Goal: Task Accomplishment & Management: Complete application form

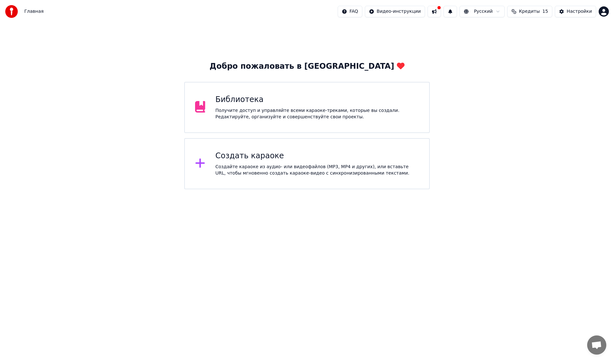
click at [291, 162] on div "Создать караоке Создайте караоке из аудио- или видеофайлов (MP3, MP4 и других),…" at bounding box center [318, 164] width 204 height 26
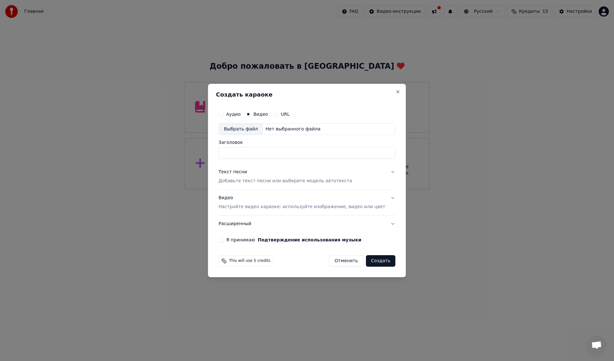
click at [252, 127] on div "Выбрать файл" at bounding box center [241, 130] width 44 height 12
type input "**********"
click at [237, 199] on div "Видео Настройте видео караоке: используйте изображение, видео или цвет" at bounding box center [302, 202] width 167 height 15
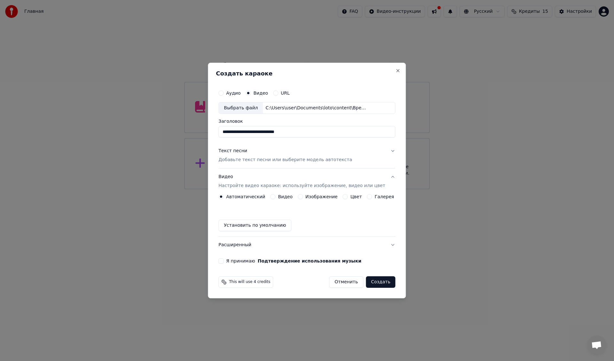
click at [276, 197] on button "Видео" at bounding box center [272, 196] width 5 height 5
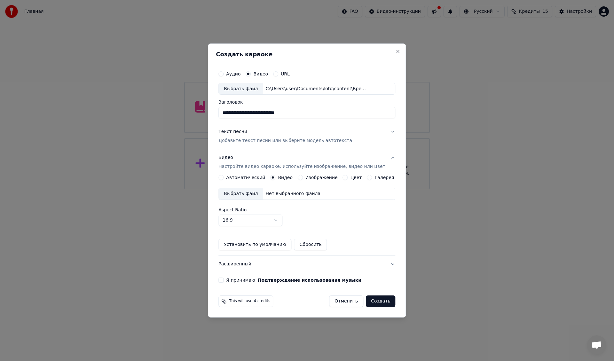
click at [249, 193] on div "Выбрать файл" at bounding box center [241, 194] width 44 height 12
click at [235, 133] on div "Текст песни" at bounding box center [233, 132] width 29 height 6
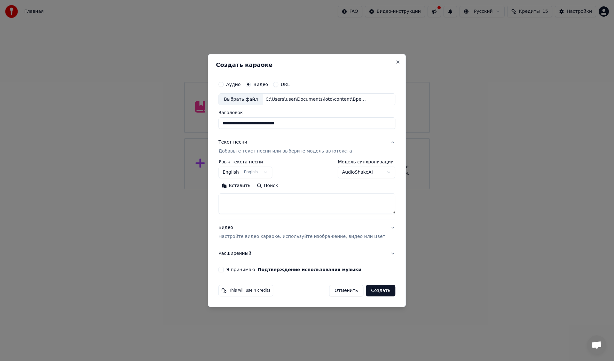
click at [244, 172] on body "**********" at bounding box center [307, 94] width 614 height 189
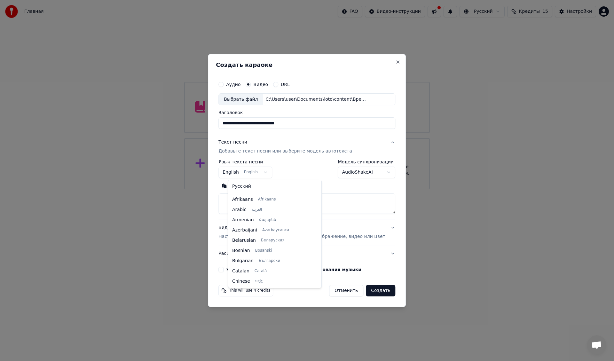
scroll to position [51, 0]
select select "**"
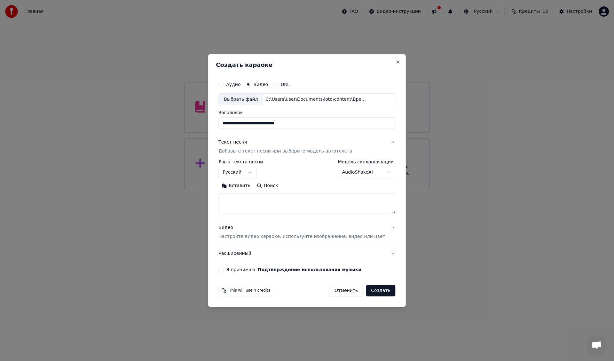
click at [256, 203] on textarea at bounding box center [307, 204] width 177 height 20
click at [279, 206] on textarea at bounding box center [307, 204] width 177 height 20
paste textarea "**********"
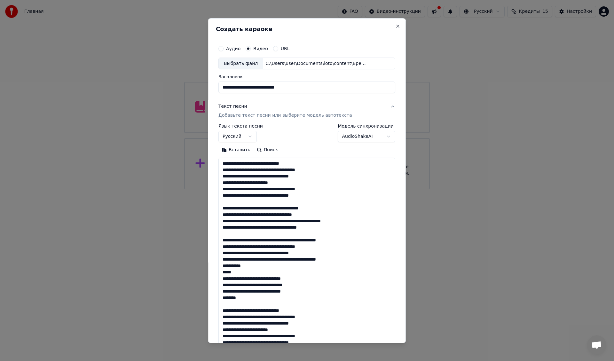
scroll to position [219, 0]
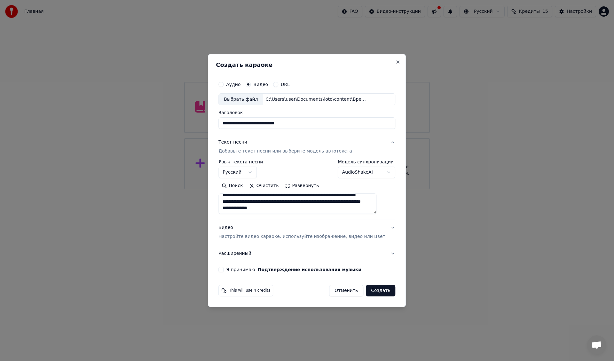
type textarea "**********"
click at [224, 269] on button "Я принимаю Подтверждение использования музыки" at bounding box center [221, 269] width 5 height 5
click at [376, 291] on button "Создать" at bounding box center [380, 291] width 29 height 12
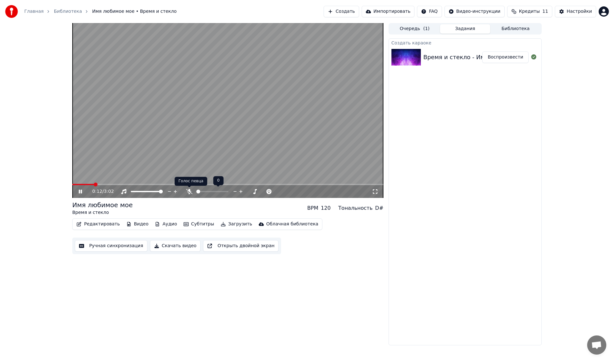
click at [190, 190] on icon at bounding box center [189, 191] width 6 height 5
click at [99, 184] on span at bounding box center [101, 185] width 4 height 4
click at [149, 184] on span at bounding box center [227, 184] width 311 height 1
click at [175, 184] on span at bounding box center [227, 184] width 311 height 1
click at [210, 184] on video at bounding box center [227, 110] width 311 height 175
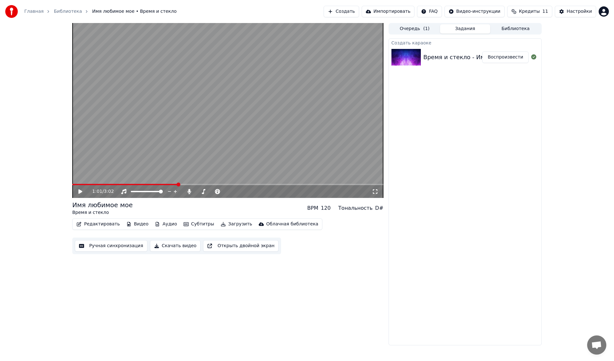
click at [210, 185] on span at bounding box center [227, 184] width 311 height 1
click at [219, 141] on video at bounding box center [227, 110] width 311 height 175
click at [251, 185] on span at bounding box center [227, 184] width 311 height 1
click at [278, 184] on span at bounding box center [227, 184] width 311 height 1
click at [309, 185] on span at bounding box center [227, 184] width 311 height 1
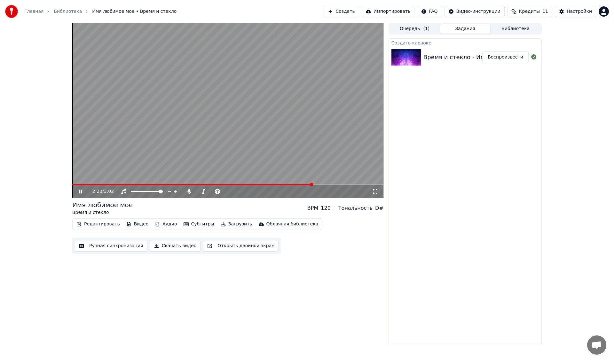
click at [337, 184] on span at bounding box center [227, 184] width 311 height 1
click at [359, 184] on span at bounding box center [227, 184] width 311 height 1
click at [375, 185] on span at bounding box center [227, 184] width 311 height 1
click at [228, 224] on button "Загрузить" at bounding box center [236, 224] width 37 height 9
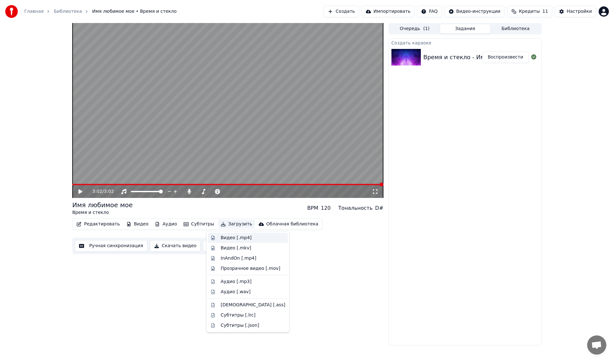
click at [227, 237] on div "Видео [.mp4]" at bounding box center [236, 238] width 31 height 6
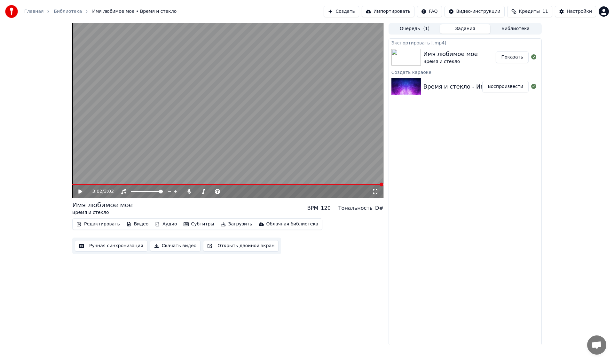
click at [359, 7] on button "Создать" at bounding box center [341, 12] width 35 height 12
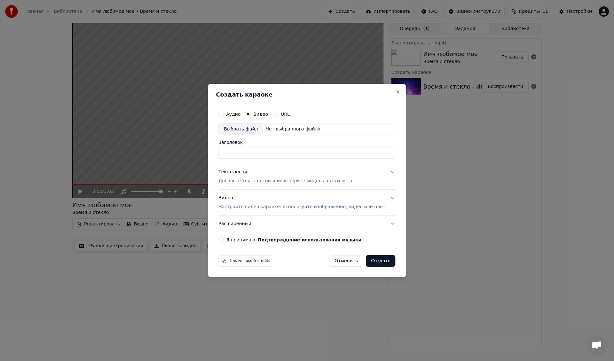
click at [248, 129] on div "Выбрать файл" at bounding box center [241, 130] width 44 height 12
type input "**********"
drag, startPoint x: 319, startPoint y: 151, endPoint x: 182, endPoint y: 147, distance: 137.3
click at [182, 147] on body "Главная Библиотека Имя любимое мое • Время и стекло Создать Импортировать FAQ В…" at bounding box center [307, 180] width 614 height 361
click at [232, 197] on div "Видео Настройте видео караоке: используйте изображение, видео или цвет" at bounding box center [302, 202] width 167 height 15
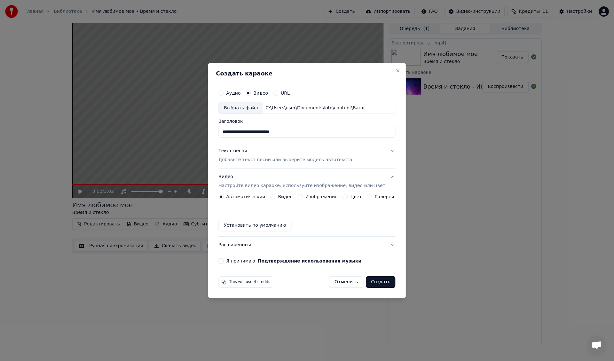
click at [275, 197] on button "Видео" at bounding box center [272, 196] width 5 height 5
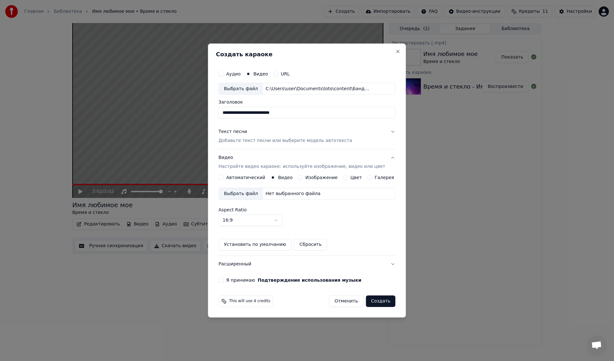
click at [242, 191] on div "Выбрать файл" at bounding box center [241, 194] width 44 height 12
click at [233, 132] on div "Текст песни" at bounding box center [233, 132] width 29 height 6
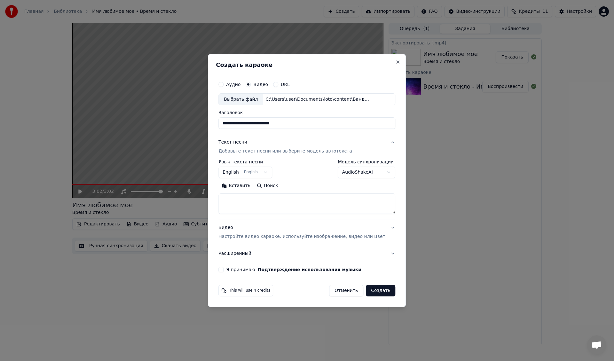
click at [237, 173] on body "Главная Библиотека Имя любимое мое • Время и стекло Создать Импортировать FAQ В…" at bounding box center [307, 180] width 614 height 361
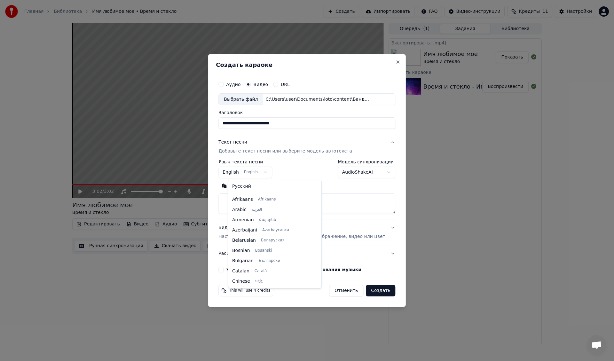
scroll to position [51, 0]
select select "**"
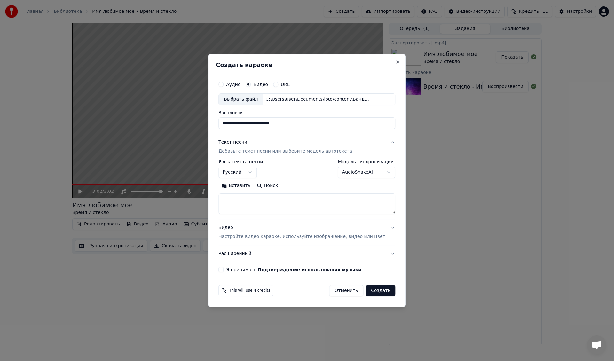
click at [243, 200] on textarea at bounding box center [307, 204] width 177 height 20
click at [280, 198] on textarea at bounding box center [307, 204] width 177 height 20
paste textarea "**********"
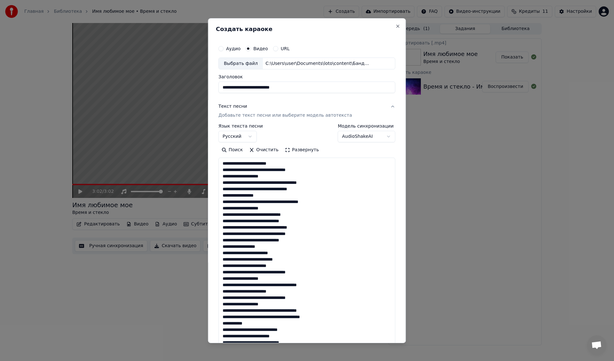
scroll to position [277, 0]
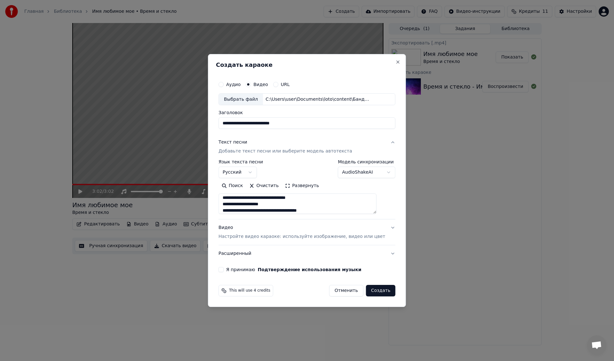
type textarea "**********"
click at [224, 269] on button "Я принимаю Подтверждение использования музыки" at bounding box center [221, 269] width 5 height 5
click at [377, 292] on button "Создать" at bounding box center [380, 291] width 29 height 12
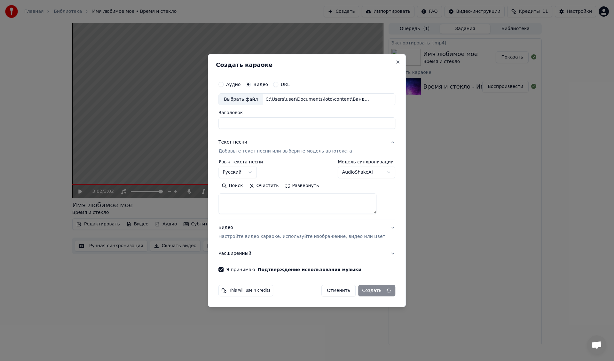
select select
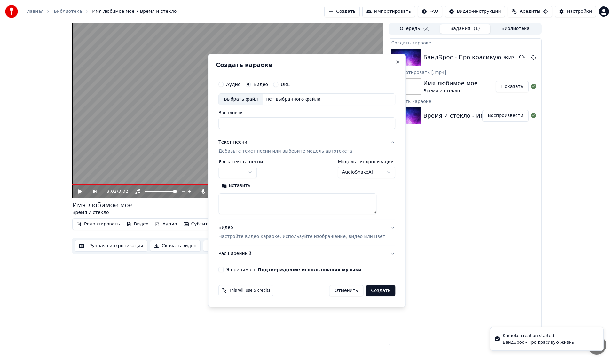
scroll to position [0, 0]
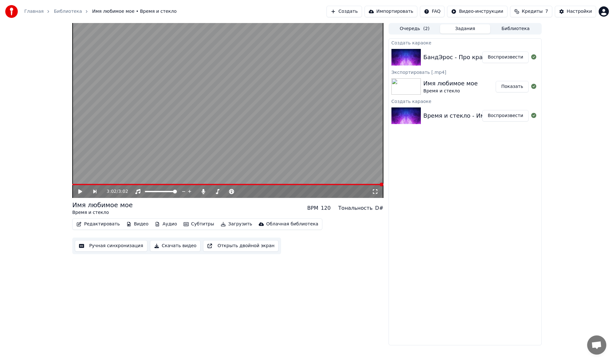
click at [503, 55] on button "Воспроизвести" at bounding box center [506, 58] width 46 height 12
click at [128, 184] on span at bounding box center [102, 184] width 61 height 1
click at [79, 192] on icon at bounding box center [80, 192] width 3 height 4
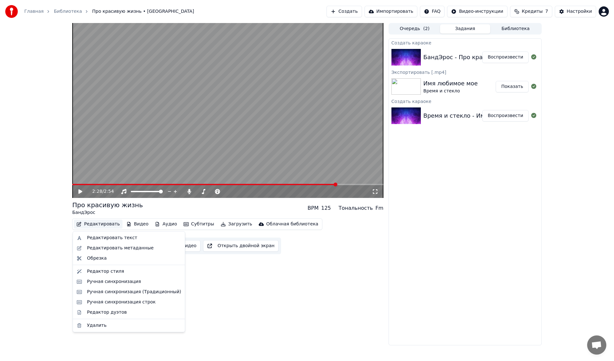
click at [102, 225] on button "Редактировать" at bounding box center [98, 224] width 49 height 9
click at [113, 280] on div "Ручная синхронизация" at bounding box center [114, 282] width 54 height 6
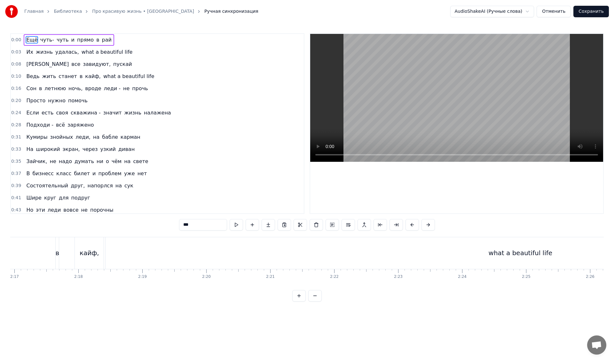
scroll to position [0, 8769]
click at [500, 247] on div "what a beautiful life" at bounding box center [515, 253] width 830 height 32
type input "**********"
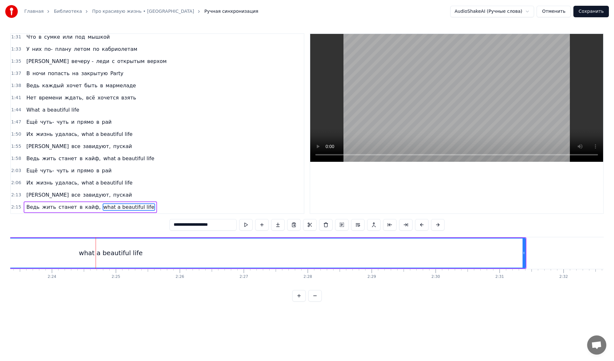
scroll to position [0, 9198]
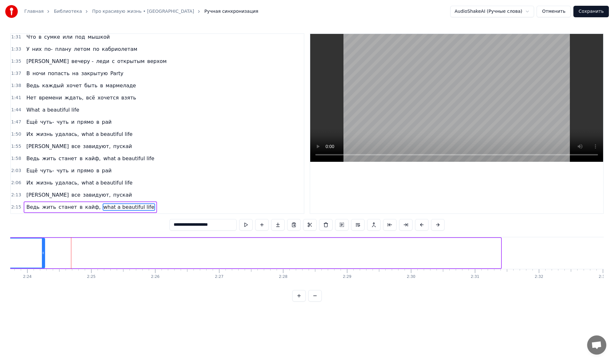
drag, startPoint x: 500, startPoint y: 254, endPoint x: 44, endPoint y: 249, distance: 456.3
click at [44, 249] on div at bounding box center [43, 253] width 3 height 29
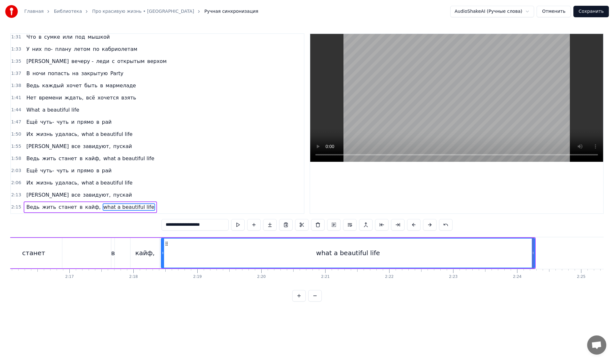
scroll to position [0, 8726]
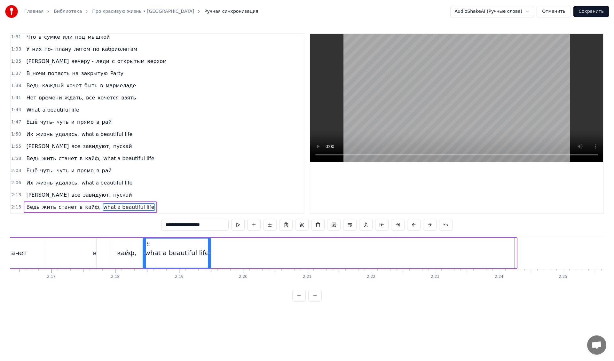
drag, startPoint x: 516, startPoint y: 253, endPoint x: 210, endPoint y: 248, distance: 305.9
click at [210, 248] on div at bounding box center [209, 253] width 3 height 29
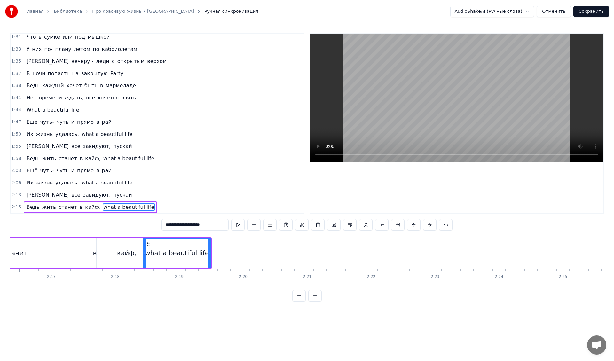
click at [45, 239] on div "Ведь жить станет в кайф, what a beautiful life" at bounding box center [87, 253] width 249 height 32
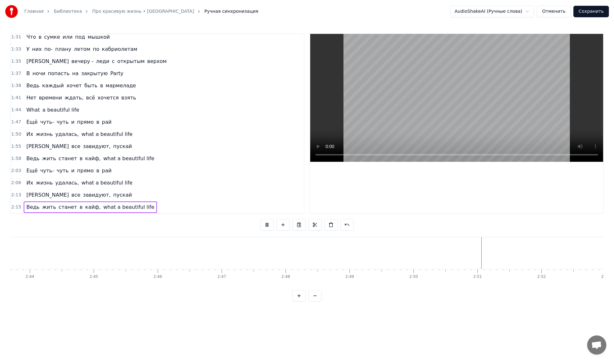
scroll to position [0, 10571]
click at [595, 12] on button "Сохранить" at bounding box center [592, 12] width 36 height 12
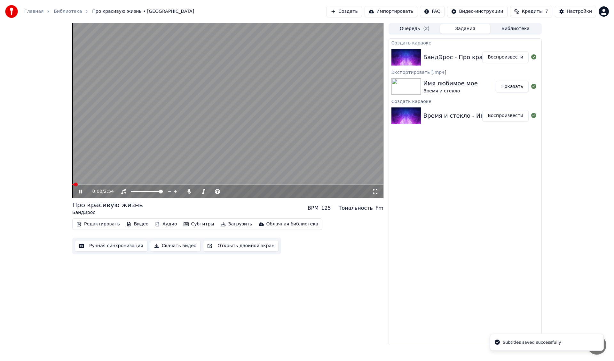
click at [230, 224] on button "Загрузить" at bounding box center [236, 224] width 37 height 9
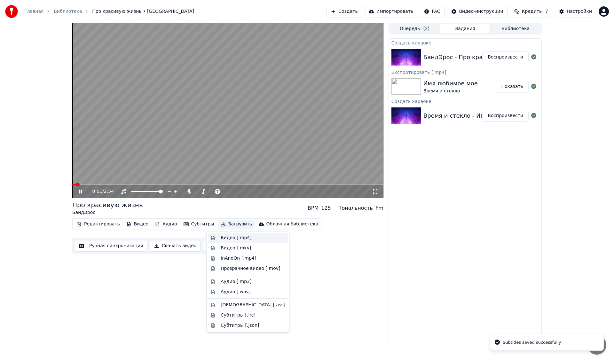
click at [228, 237] on div "Видео [.mp4]" at bounding box center [236, 238] width 31 height 6
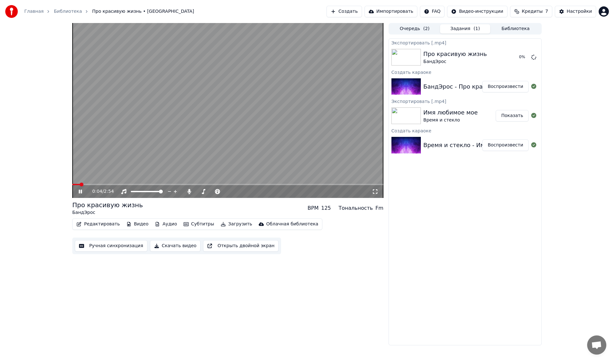
click at [78, 191] on icon at bounding box center [84, 191] width 15 height 5
click at [362, 12] on button "Создать" at bounding box center [344, 12] width 35 height 12
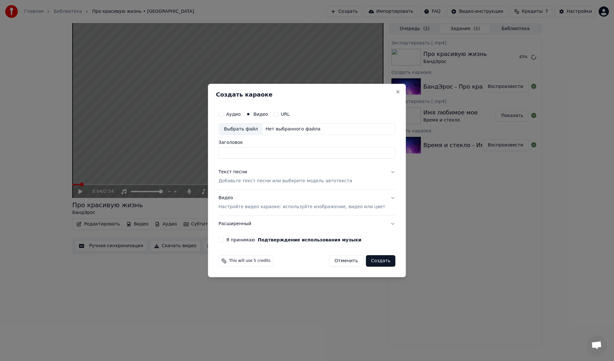
click at [248, 128] on div "Выбрать файл" at bounding box center [241, 130] width 44 height 12
type input "**********"
drag, startPoint x: 300, startPoint y: 152, endPoint x: 172, endPoint y: 148, distance: 128.1
click at [172, 148] on body "Главная Библиотека Про красивую жизнь • БандЭрос Создать Импортировать FAQ Виде…" at bounding box center [307, 180] width 614 height 361
click at [233, 199] on div "Видео Настройте видео караоке: используйте изображение, видео или цвет" at bounding box center [302, 202] width 167 height 15
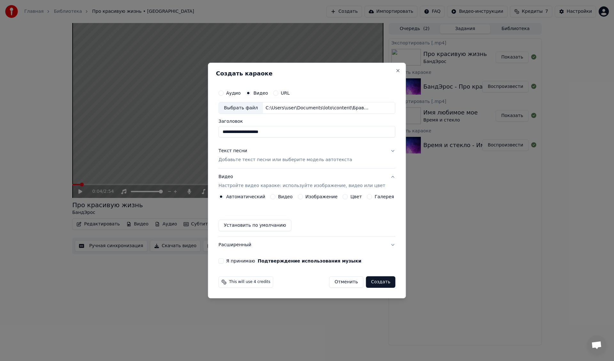
click at [276, 196] on button "Видео" at bounding box center [272, 196] width 5 height 5
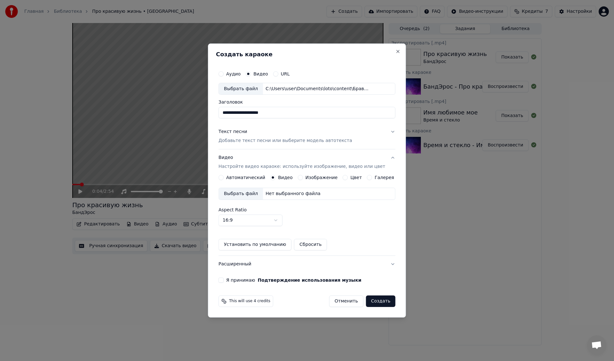
click at [244, 194] on div "Выбрать файл" at bounding box center [241, 194] width 44 height 12
click at [233, 134] on div "Текст песни" at bounding box center [233, 132] width 29 height 6
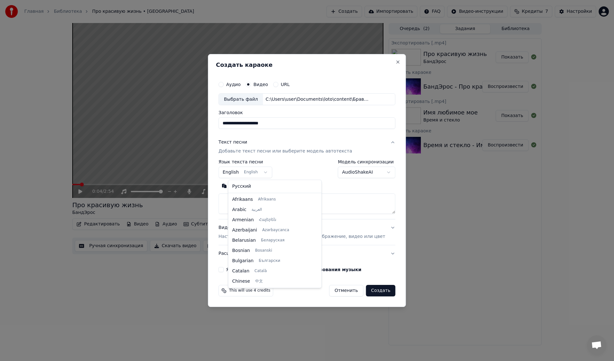
click at [243, 172] on body "Главная Библиотека Про красивую жизнь • БандЭрос Создать Импортировать FAQ Виде…" at bounding box center [307, 180] width 614 height 361
select select "**"
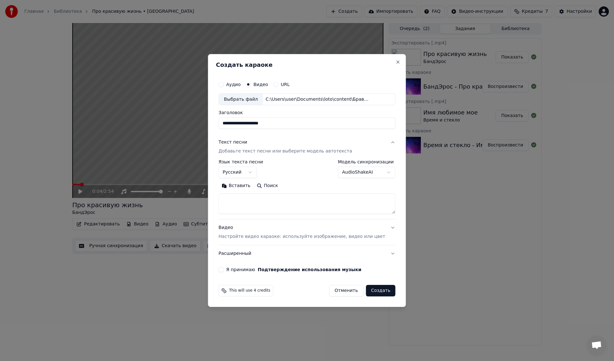
click at [242, 202] on textarea at bounding box center [307, 204] width 177 height 20
click at [296, 202] on textarea at bounding box center [307, 204] width 177 height 20
paste textarea "**********"
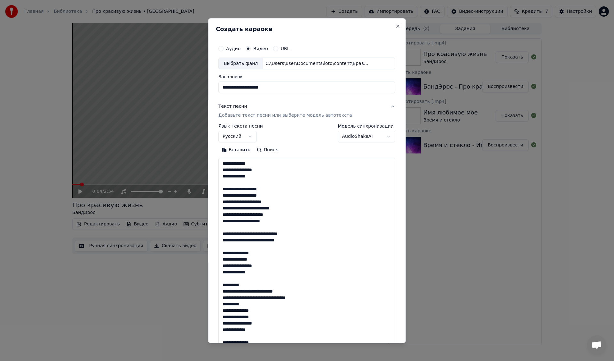
scroll to position [200, 0]
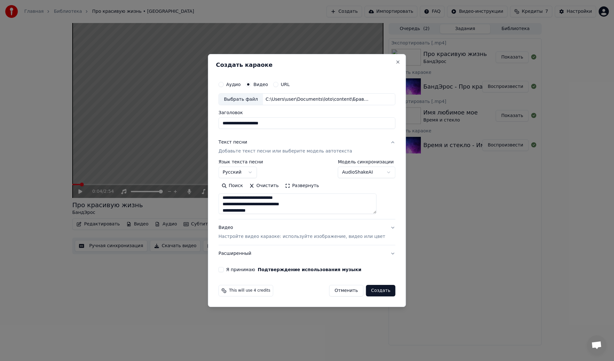
type textarea "**********"
click at [224, 271] on button "Я принимаю Подтверждение использования музыки" at bounding box center [221, 269] width 5 height 5
click at [375, 291] on button "Создать" at bounding box center [380, 291] width 29 height 12
select select
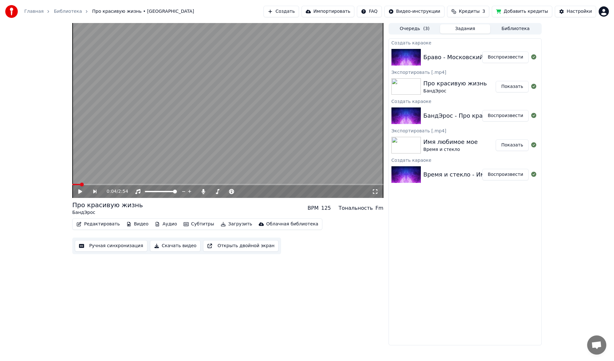
click at [510, 57] on button "Воспроизвести" at bounding box center [506, 58] width 46 height 12
click at [115, 184] on span at bounding box center [227, 184] width 311 height 1
click at [135, 184] on span at bounding box center [227, 184] width 311 height 1
click at [161, 184] on span at bounding box center [227, 184] width 311 height 1
click at [179, 184] on span at bounding box center [227, 184] width 311 height 1
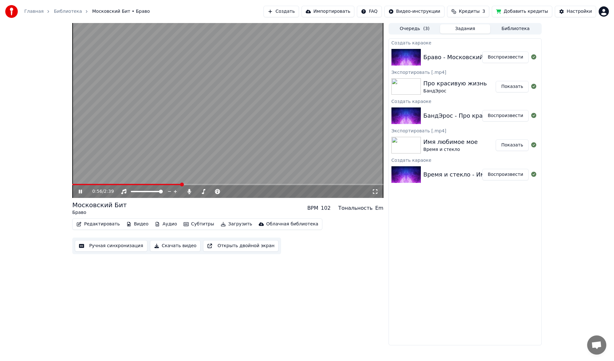
click at [207, 184] on span at bounding box center [227, 184] width 311 height 1
click at [234, 184] on span at bounding box center [227, 184] width 311 height 1
click at [260, 184] on span at bounding box center [227, 184] width 311 height 1
click at [283, 184] on span at bounding box center [227, 184] width 311 height 1
click at [305, 184] on span at bounding box center [227, 184] width 311 height 1
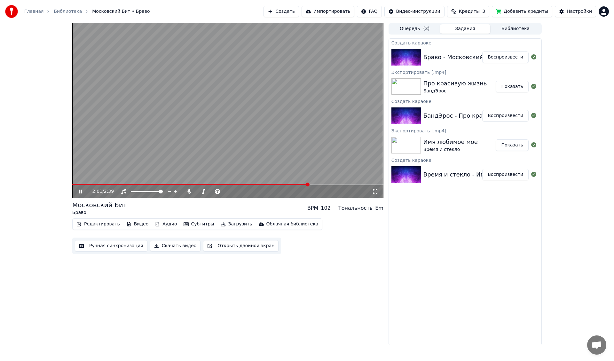
click at [322, 184] on span at bounding box center [227, 184] width 311 height 1
click at [336, 185] on span at bounding box center [227, 184] width 311 height 1
click at [350, 184] on span at bounding box center [227, 184] width 311 height 1
click at [362, 184] on span at bounding box center [227, 184] width 311 height 1
click at [370, 184] on span at bounding box center [227, 184] width 311 height 1
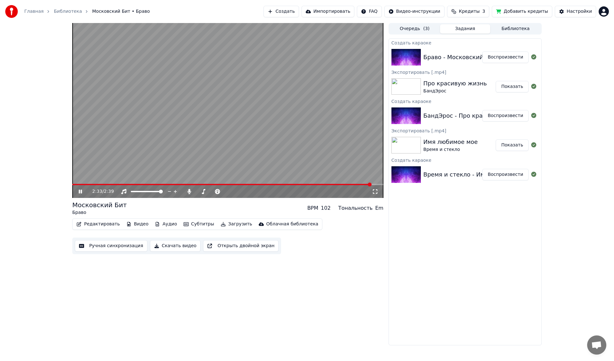
click at [230, 222] on button "Загрузить" at bounding box center [236, 224] width 37 height 9
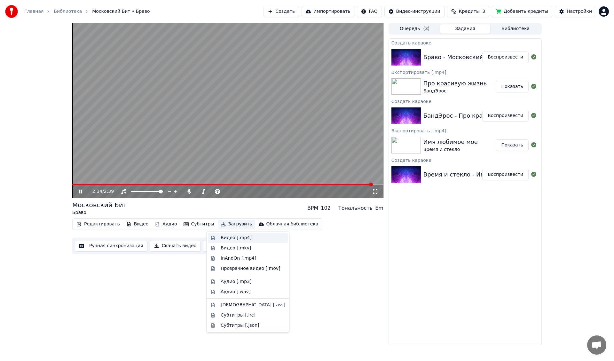
click at [232, 239] on div "Видео [.mp4]" at bounding box center [236, 238] width 31 height 6
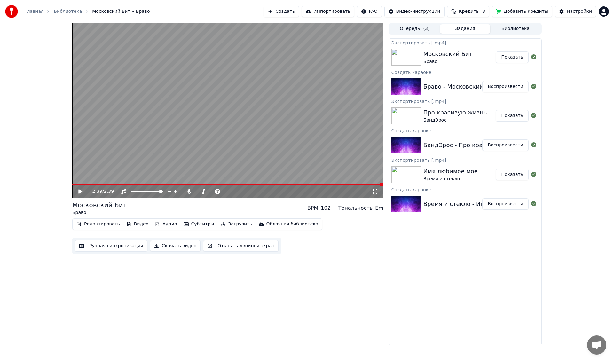
click at [606, 13] on html "Главная Библиотека Московский Бит • Браво Создать Импортировать FAQ Видео-инстр…" at bounding box center [307, 180] width 614 height 361
click at [569, 69] on div "Выйти" at bounding box center [576, 74] width 74 height 10
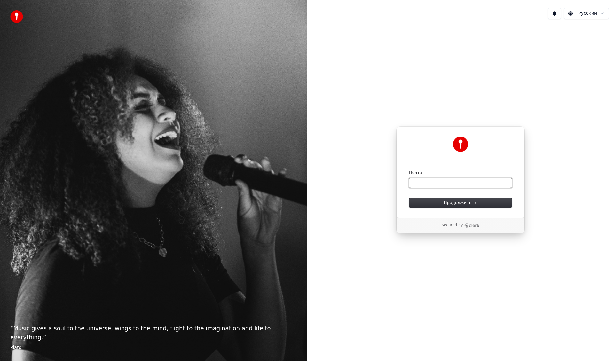
click at [451, 183] on input "Почта" at bounding box center [460, 183] width 103 height 10
click at [459, 185] on input "Почта" at bounding box center [460, 183] width 103 height 10
paste input "**********"
click at [441, 200] on button "Продолжить" at bounding box center [460, 203] width 103 height 10
type input "**********"
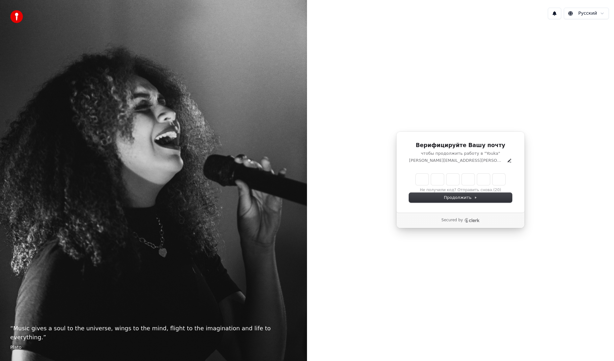
click at [426, 181] on input "Enter verification code" at bounding box center [461, 180] width 90 height 12
type input "******"
